Goal: Navigation & Orientation: Find specific page/section

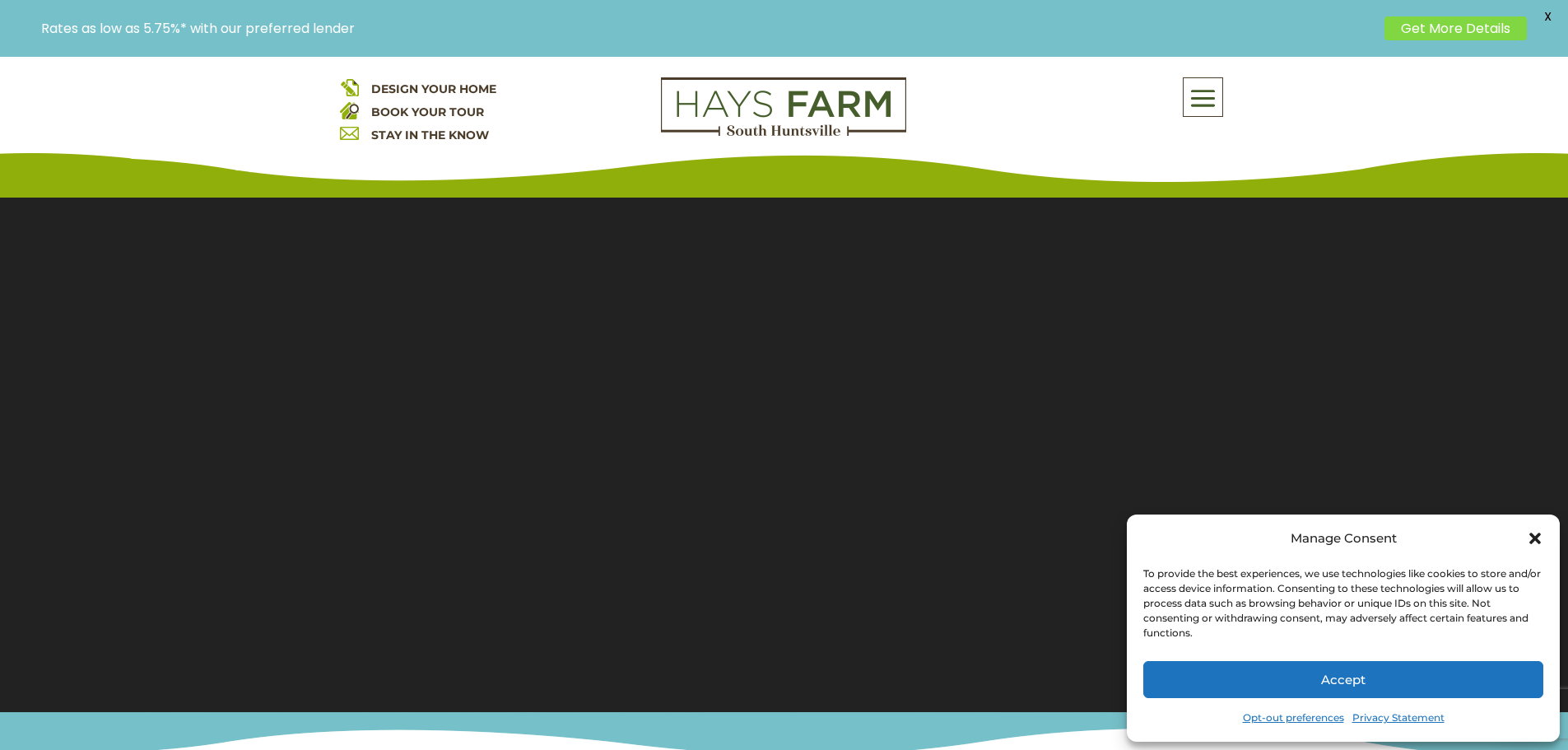
click at [1195, 75] on div "DESIGN YOUR HOME BOOK YOUR TOUR STAY IN THE KNOW About Us Quick Move-in Homes A…" at bounding box center [784, 114] width 1568 height 164
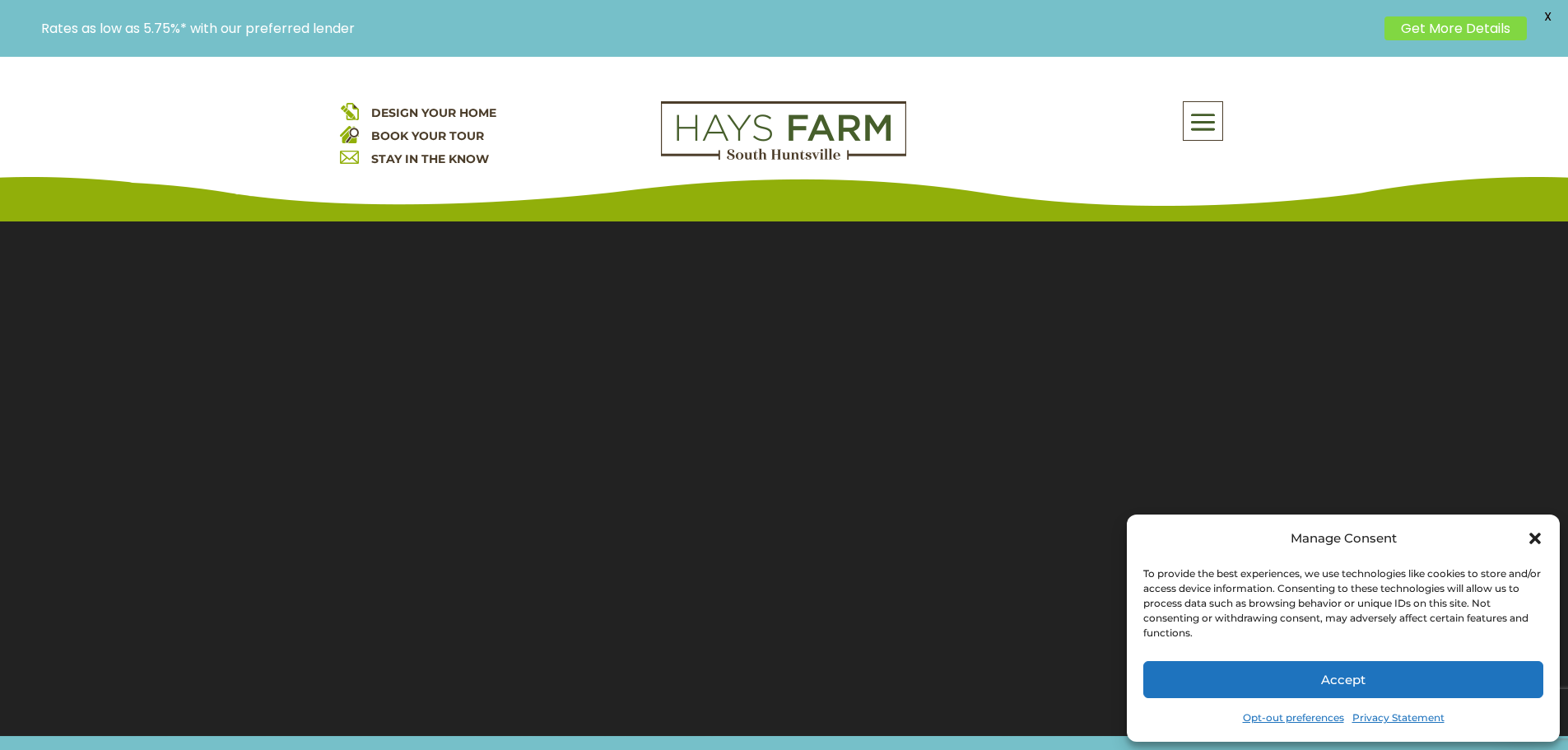
click at [1542, 533] on icon "Close dialog" at bounding box center [1535, 538] width 17 height 17
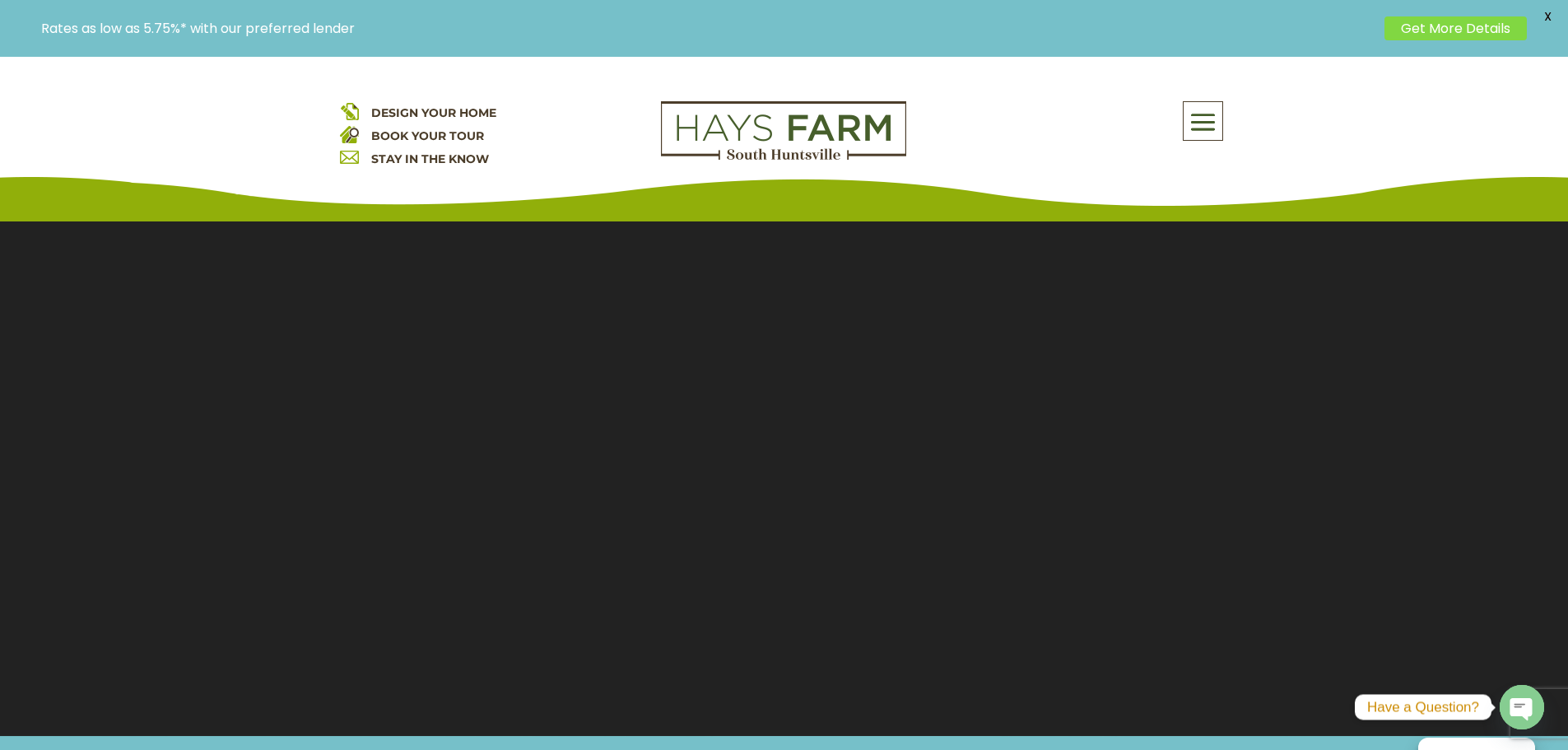
click at [1212, 118] on span at bounding box center [1203, 122] width 39 height 38
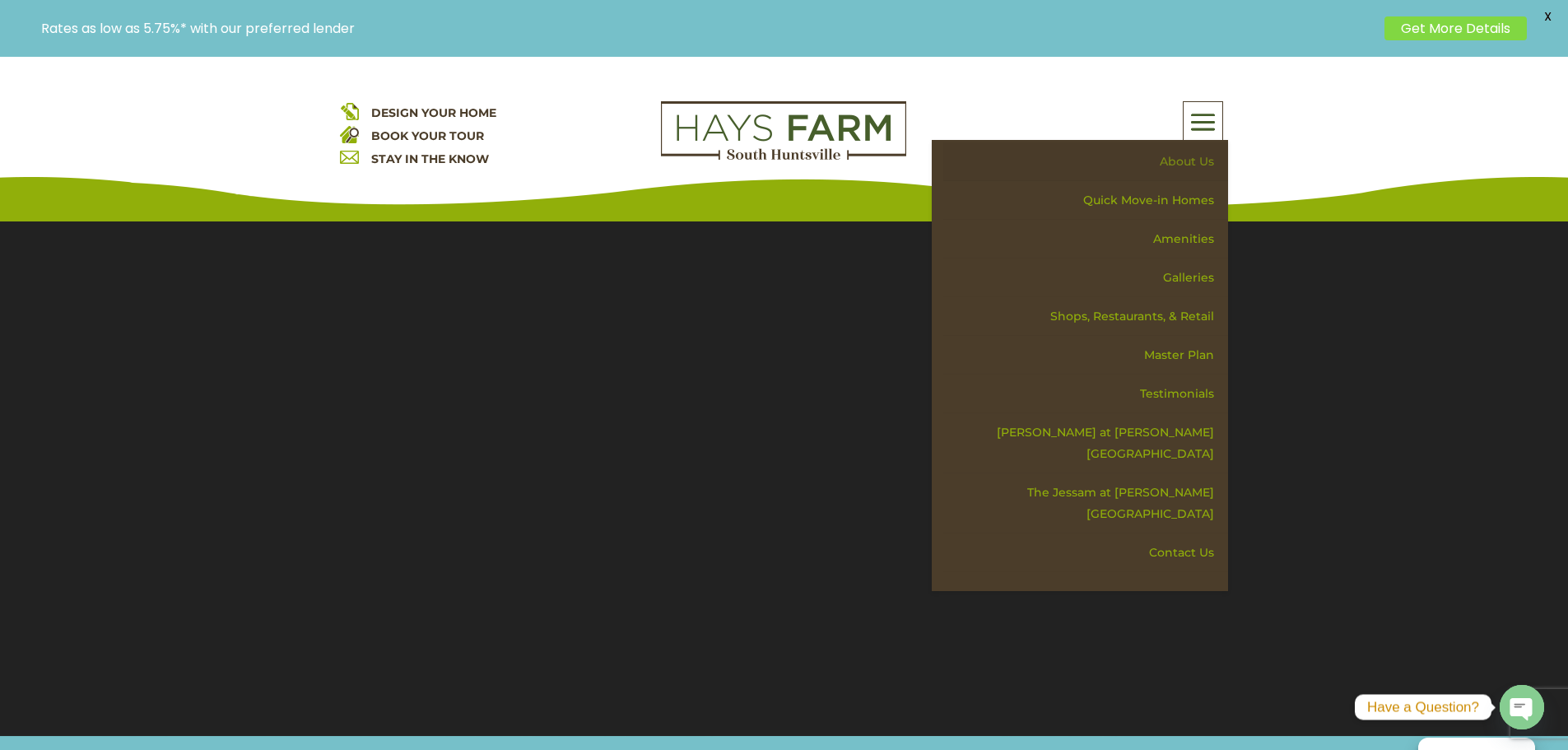
click at [1196, 155] on link "About Us" at bounding box center [1085, 162] width 285 height 39
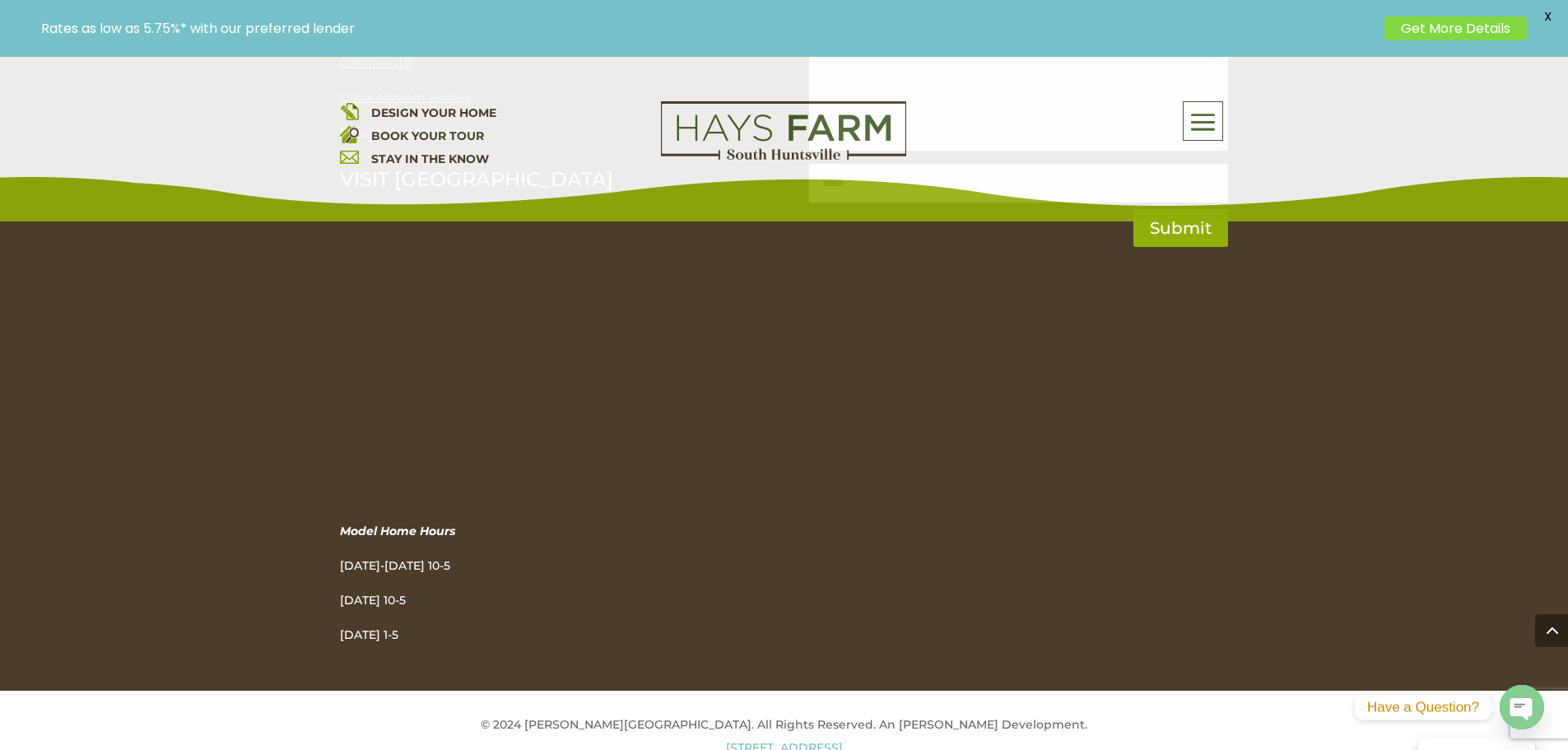
scroll to position [2608, 0]
